Goal: Find specific page/section: Find specific page/section

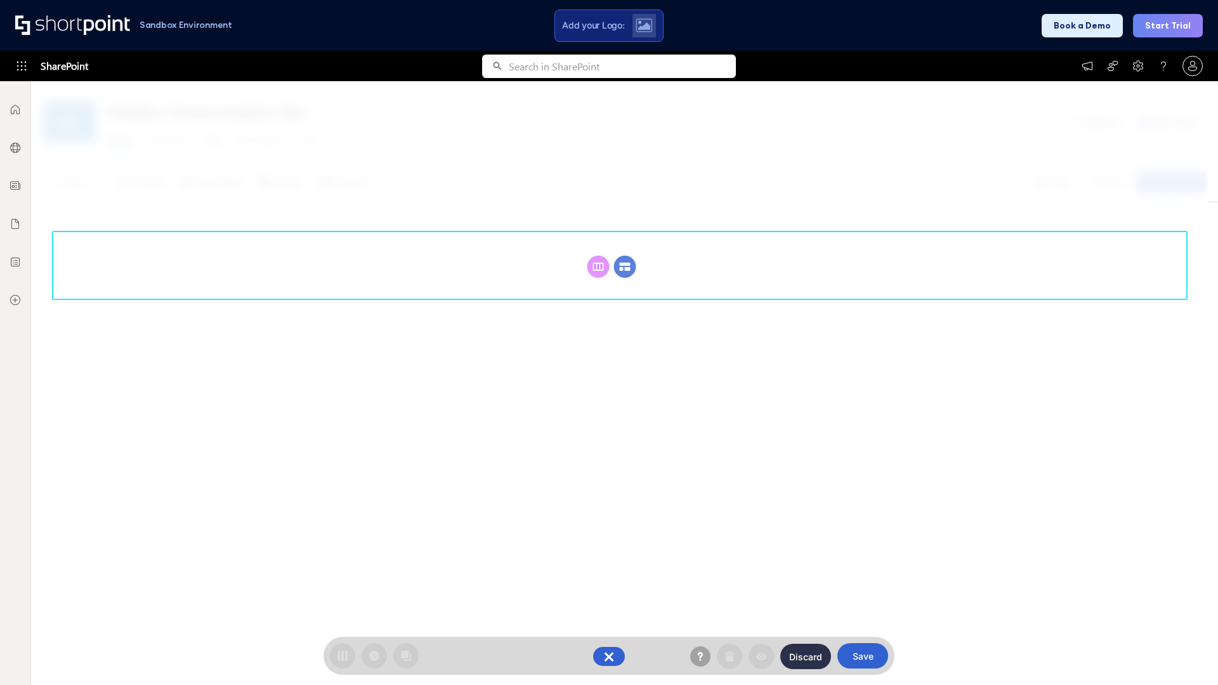
scroll to position [175, 0]
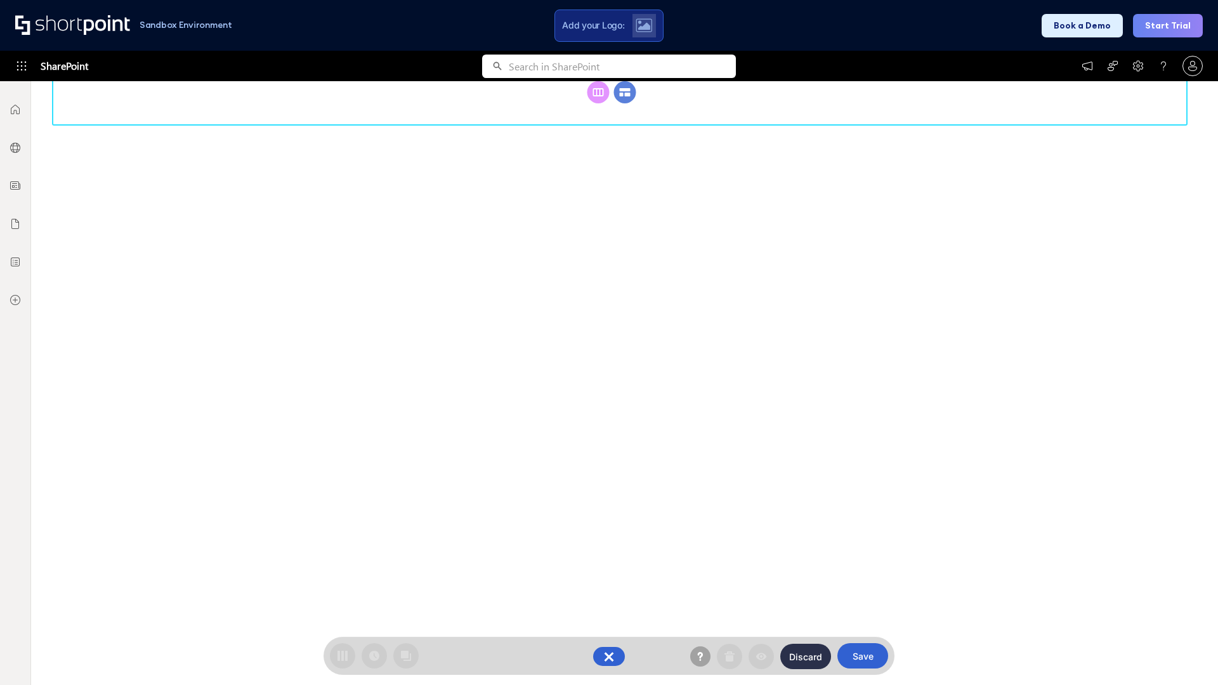
click at [625, 92] on circle at bounding box center [625, 92] width 22 height 22
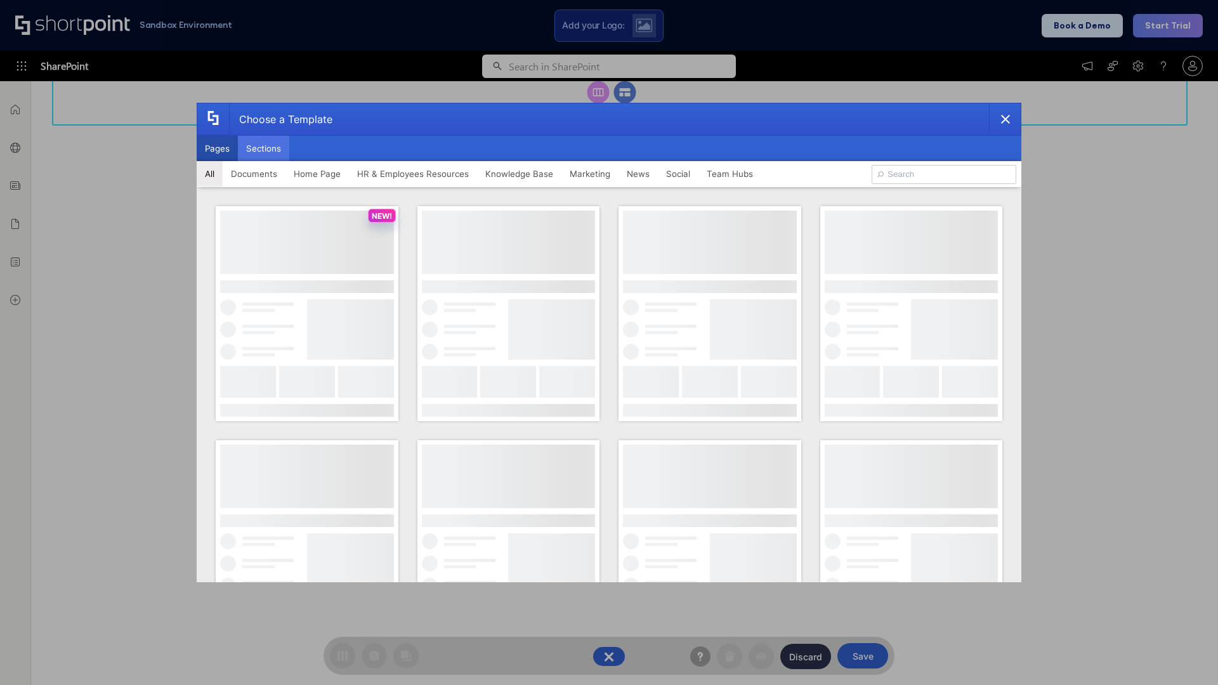
click at [263, 149] on button "Sections" at bounding box center [263, 148] width 51 height 25
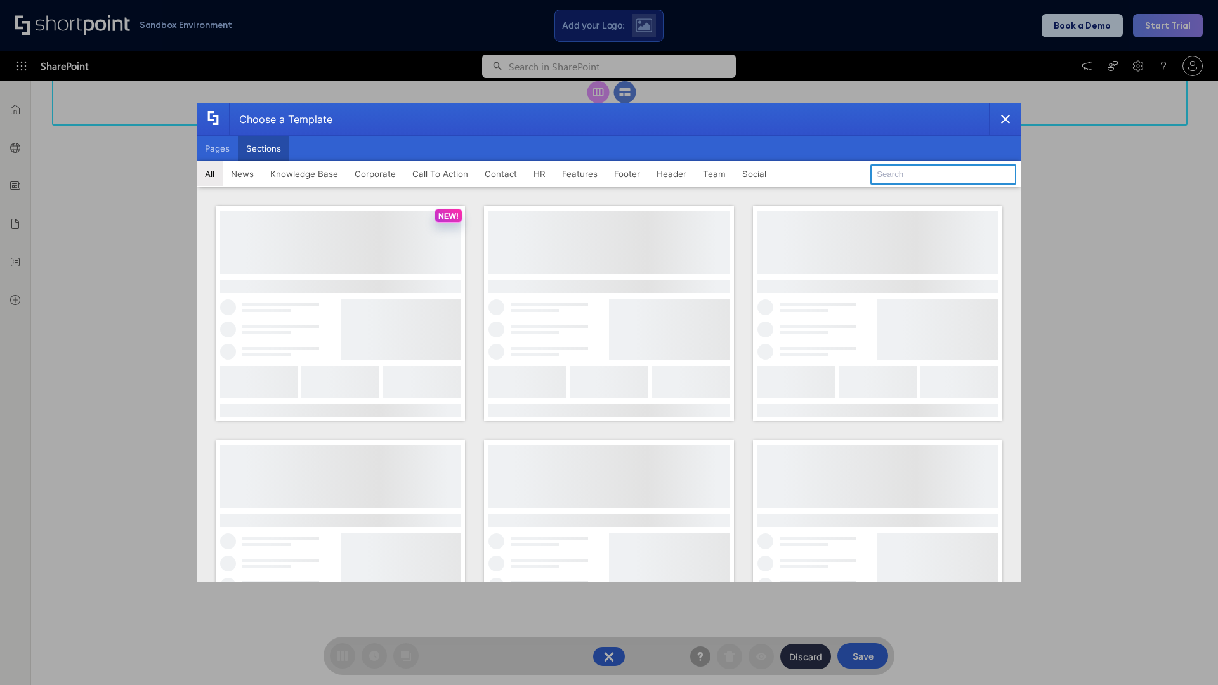
type input "Articles 2"
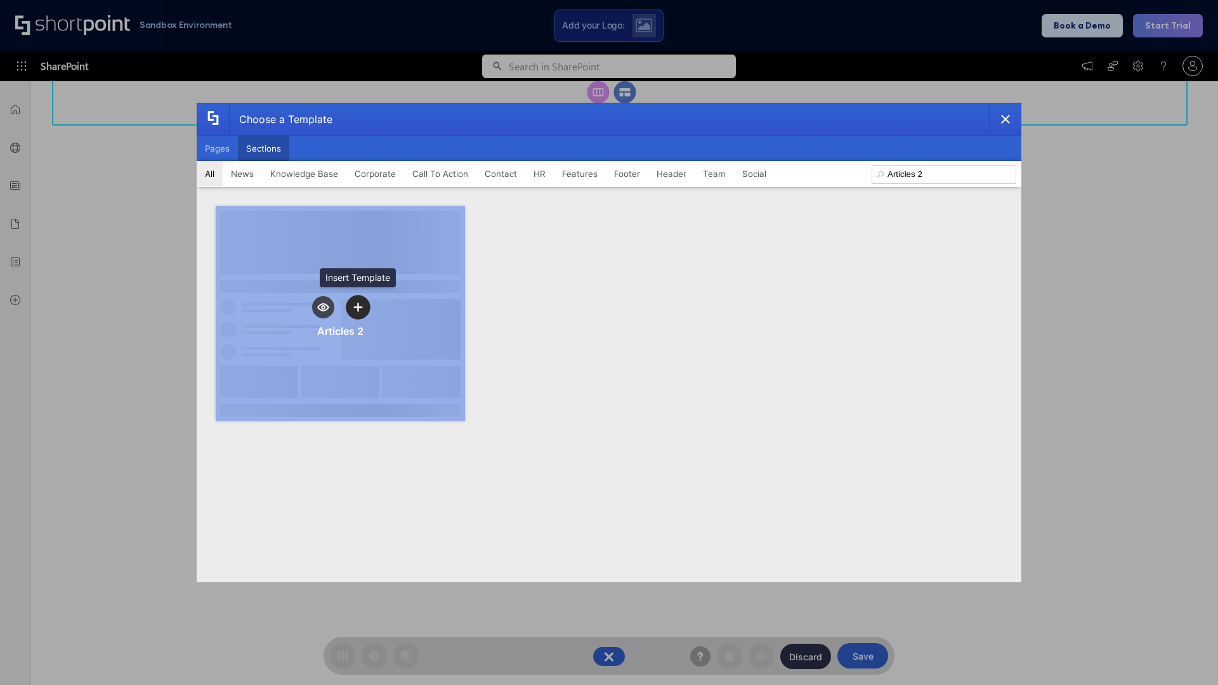
click at [358, 307] on icon "template selector" at bounding box center [357, 307] width 9 height 9
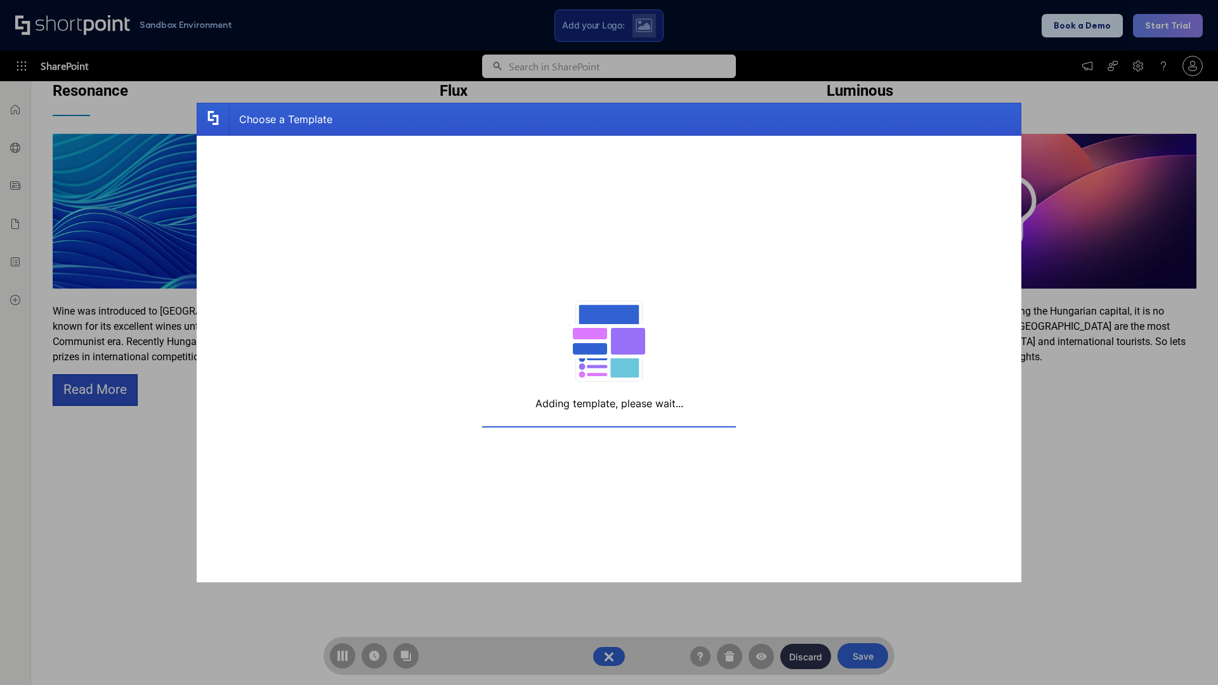
scroll to position [202, 0]
